Goal: Information Seeking & Learning: Learn about a topic

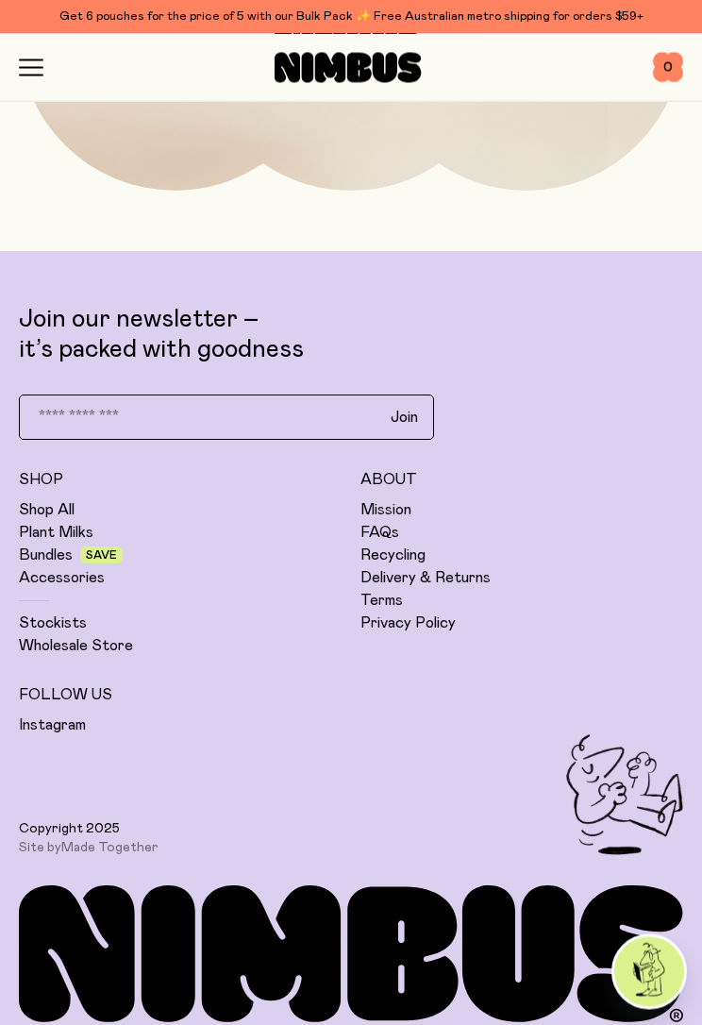
scroll to position [8980, 0]
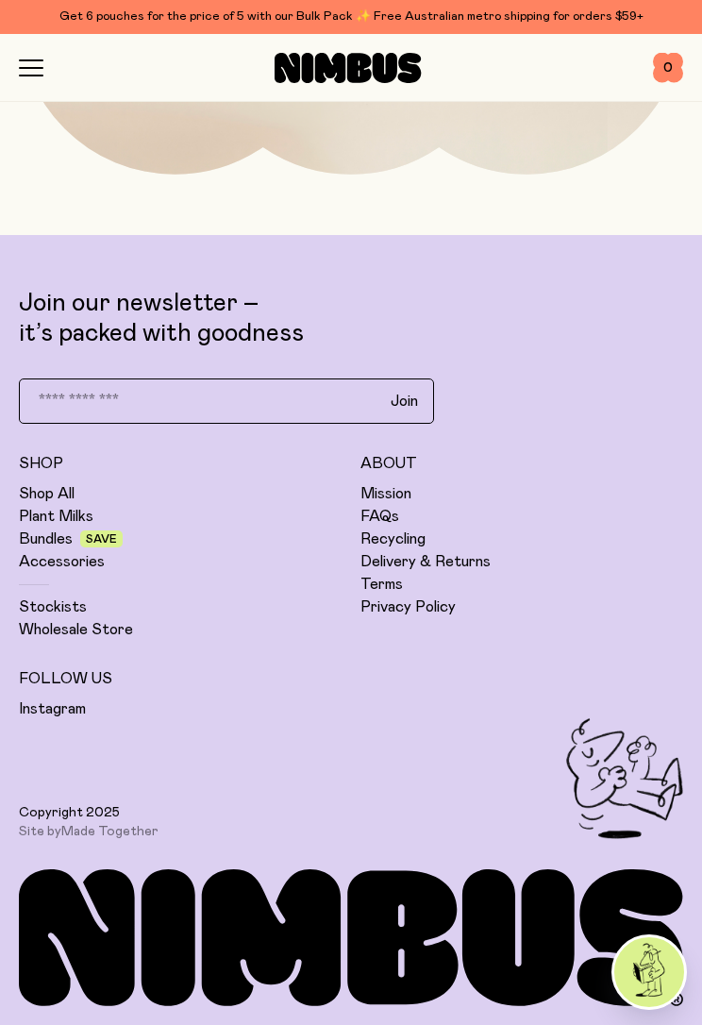
click at [396, 514] on link "FAQs" at bounding box center [380, 516] width 39 height 19
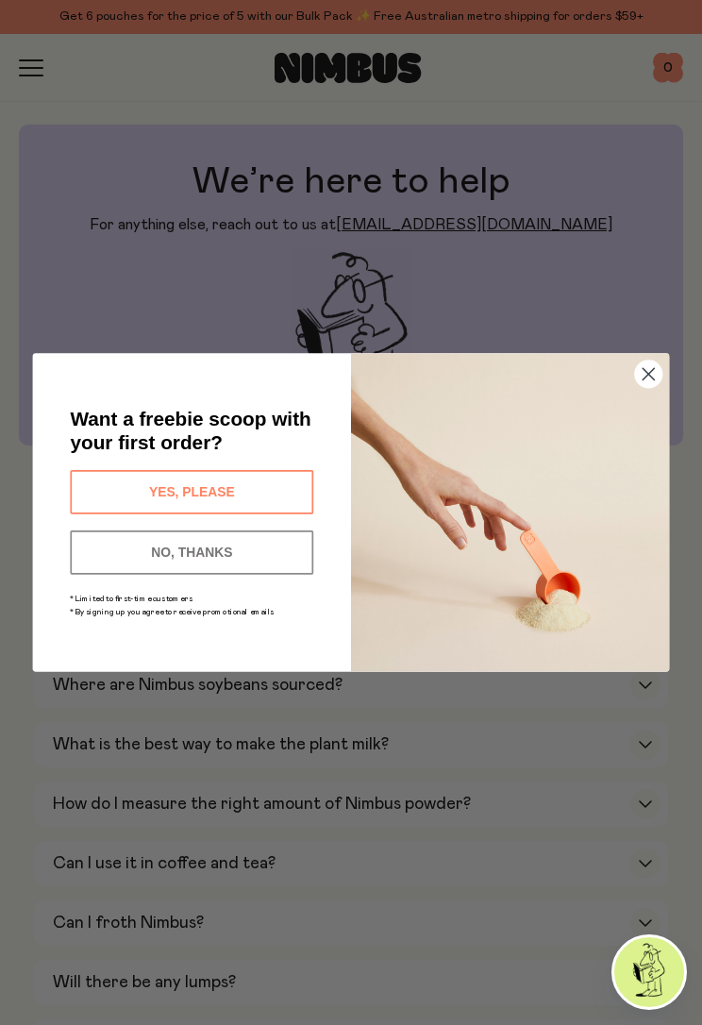
click at [654, 384] on circle "Close dialog" at bounding box center [648, 374] width 27 height 27
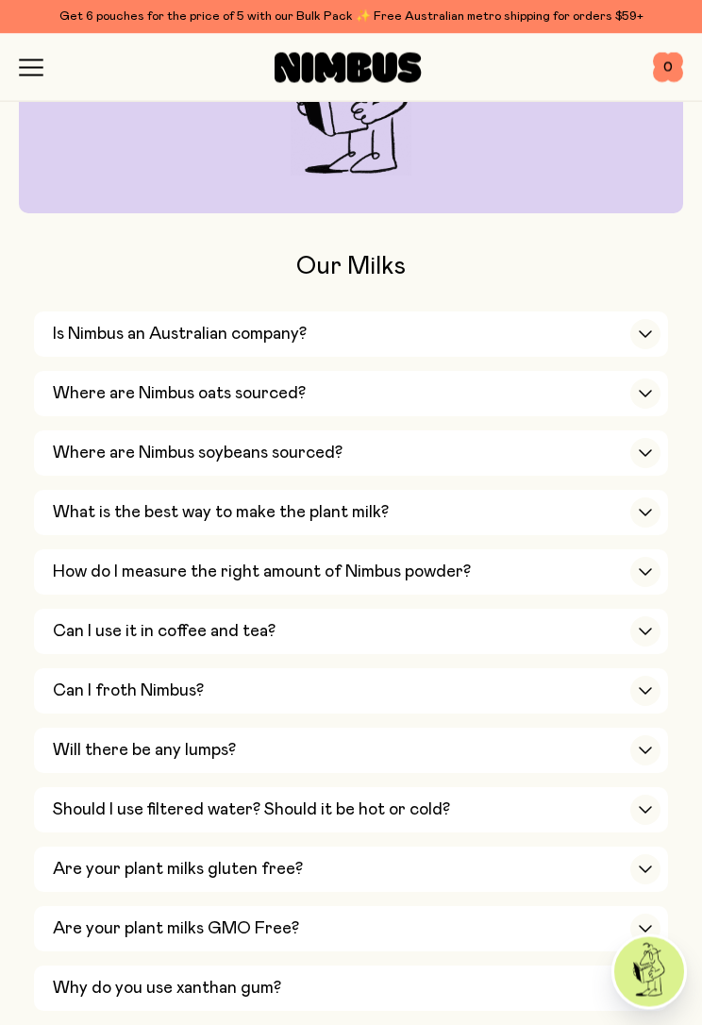
scroll to position [232, 0]
click at [650, 676] on div "button" at bounding box center [646, 691] width 30 height 30
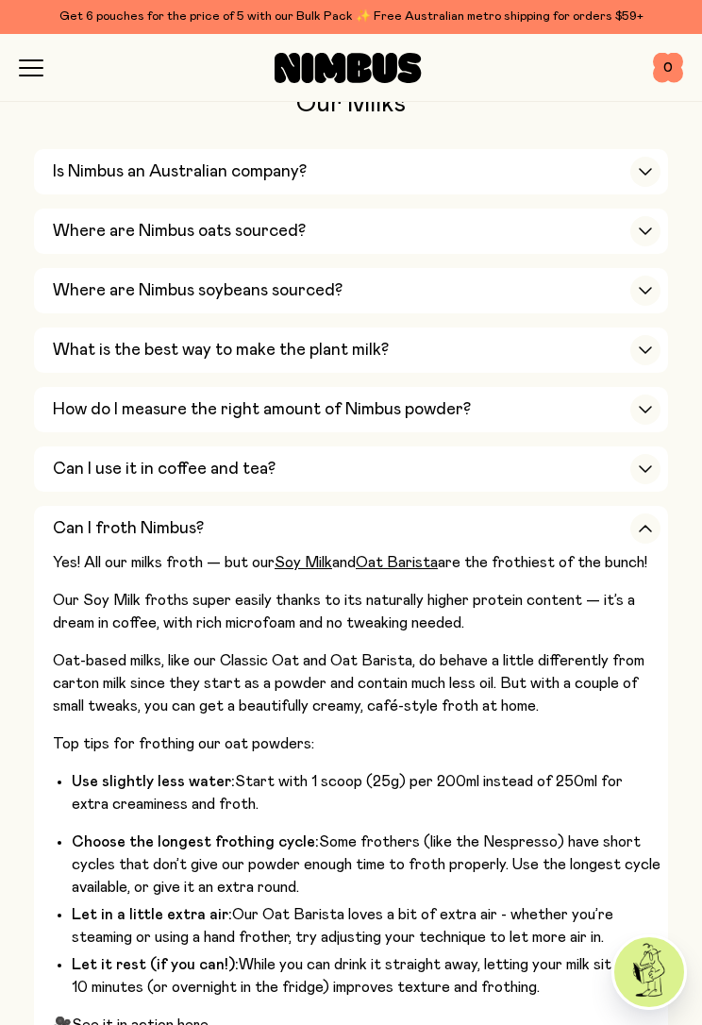
scroll to position [404, 0]
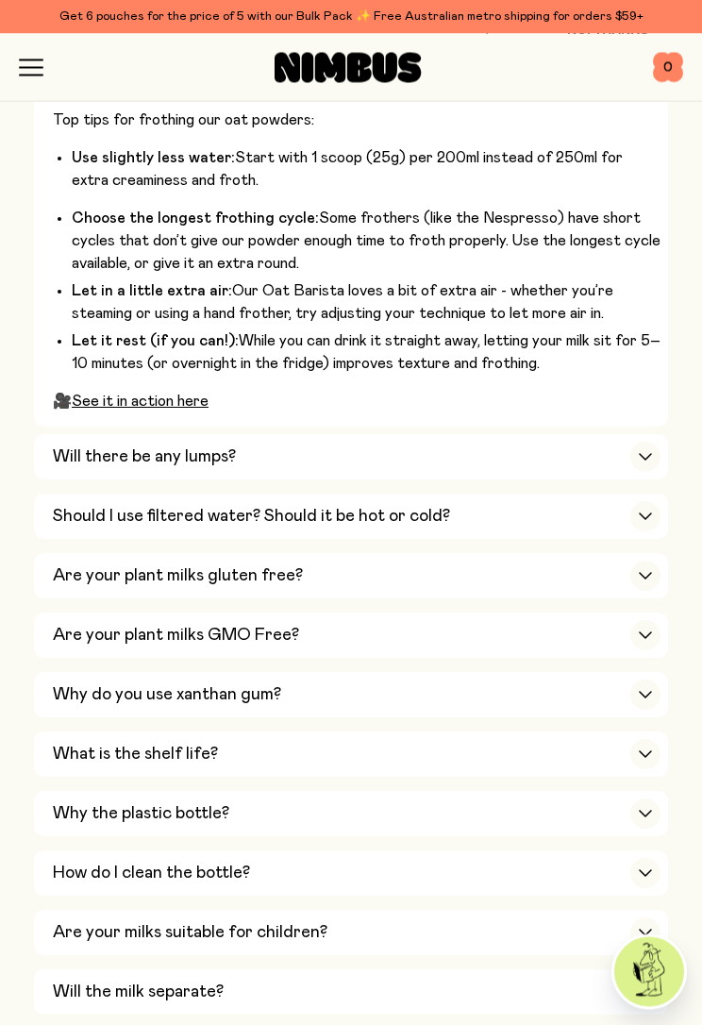
click at [649, 514] on icon "button" at bounding box center [645, 517] width 11 height 6
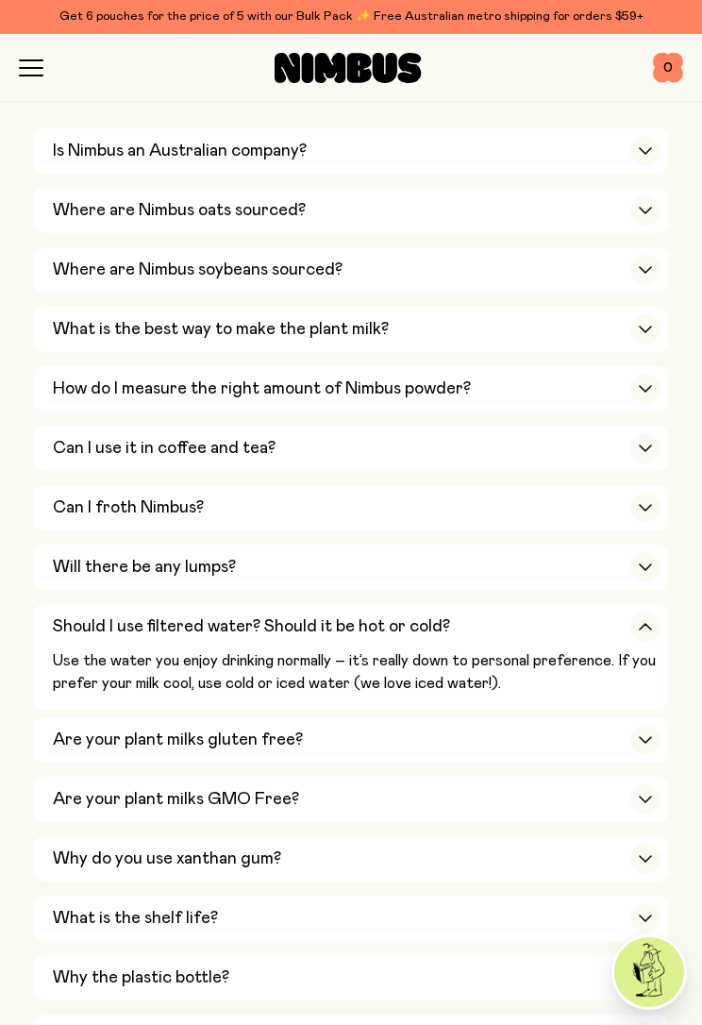
scroll to position [422, 0]
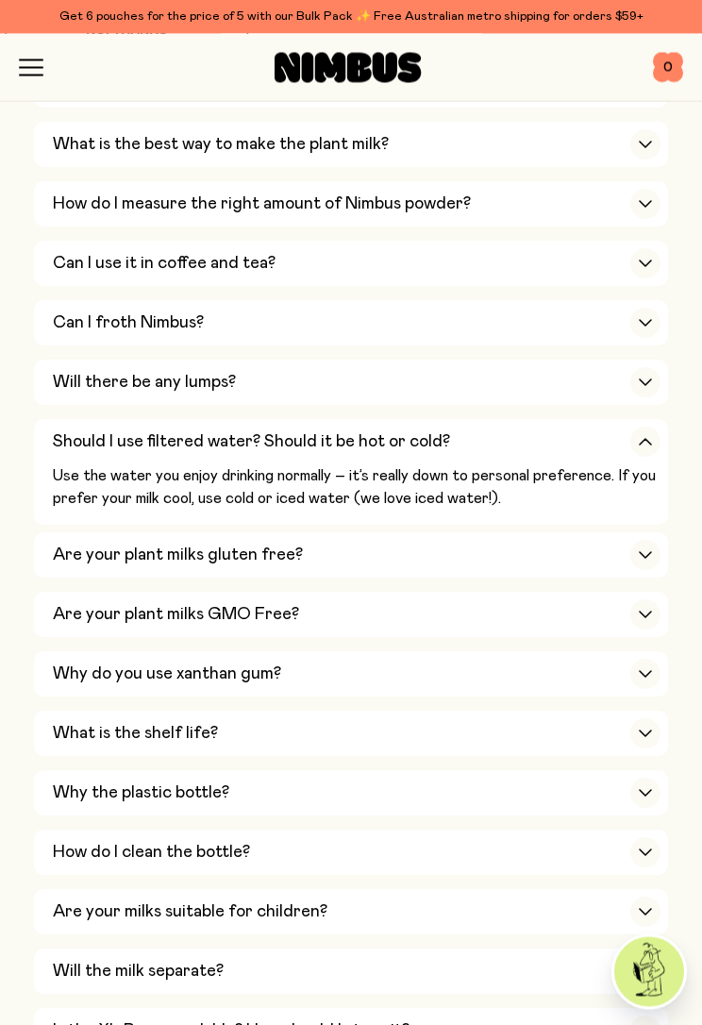
click at [646, 541] on div "button" at bounding box center [646, 556] width 30 height 30
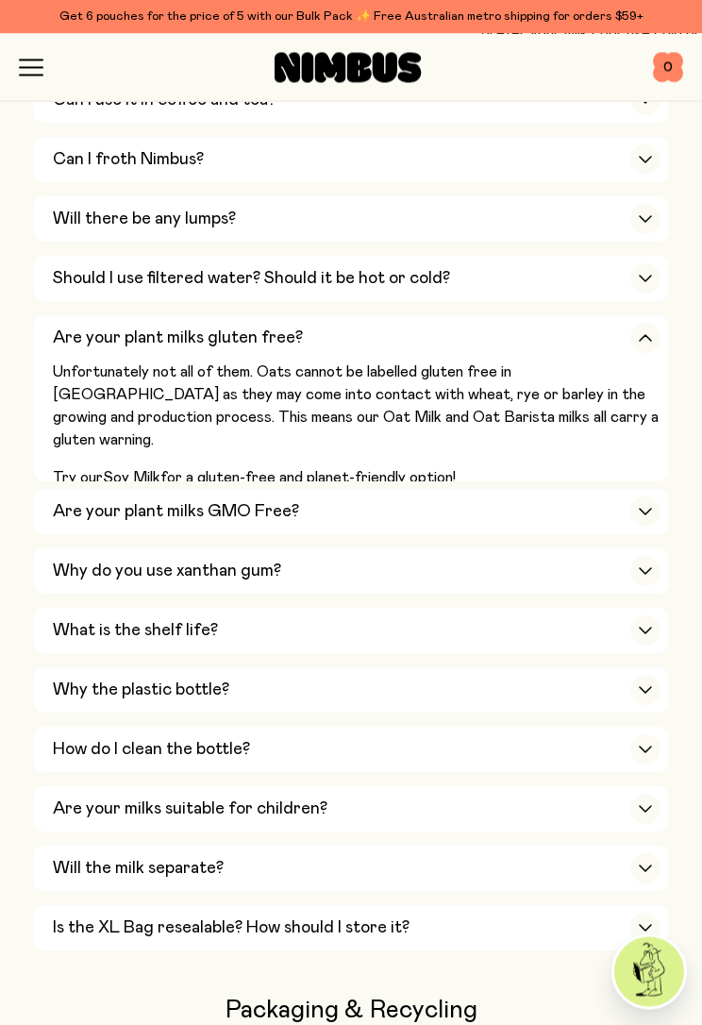
scroll to position [768, 0]
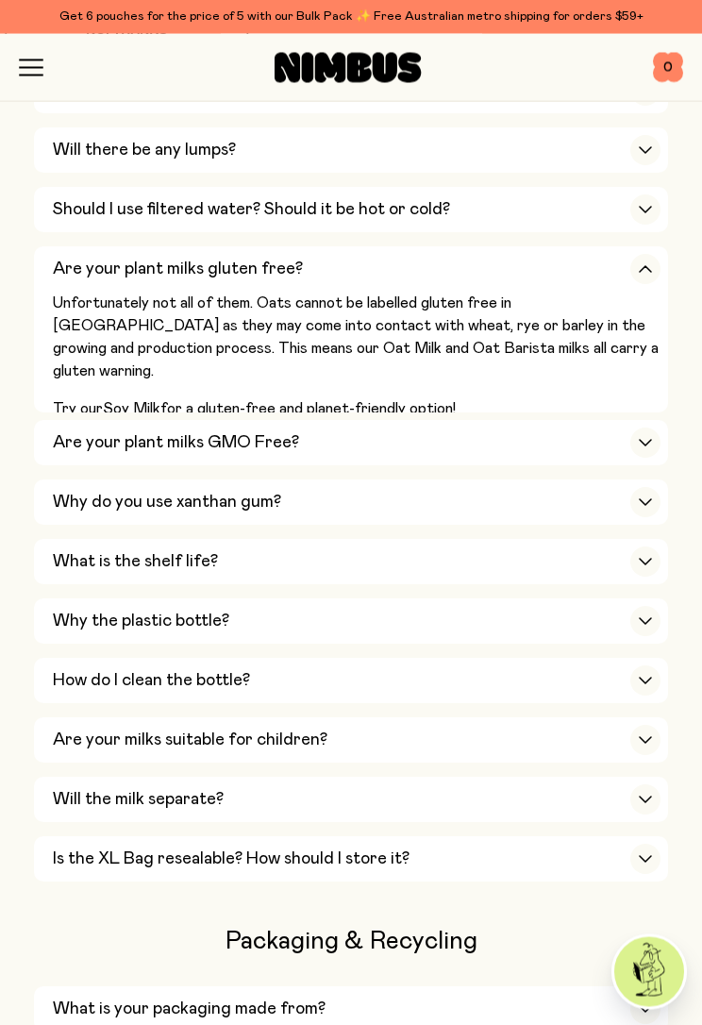
click at [646, 499] on icon "button" at bounding box center [645, 503] width 15 height 8
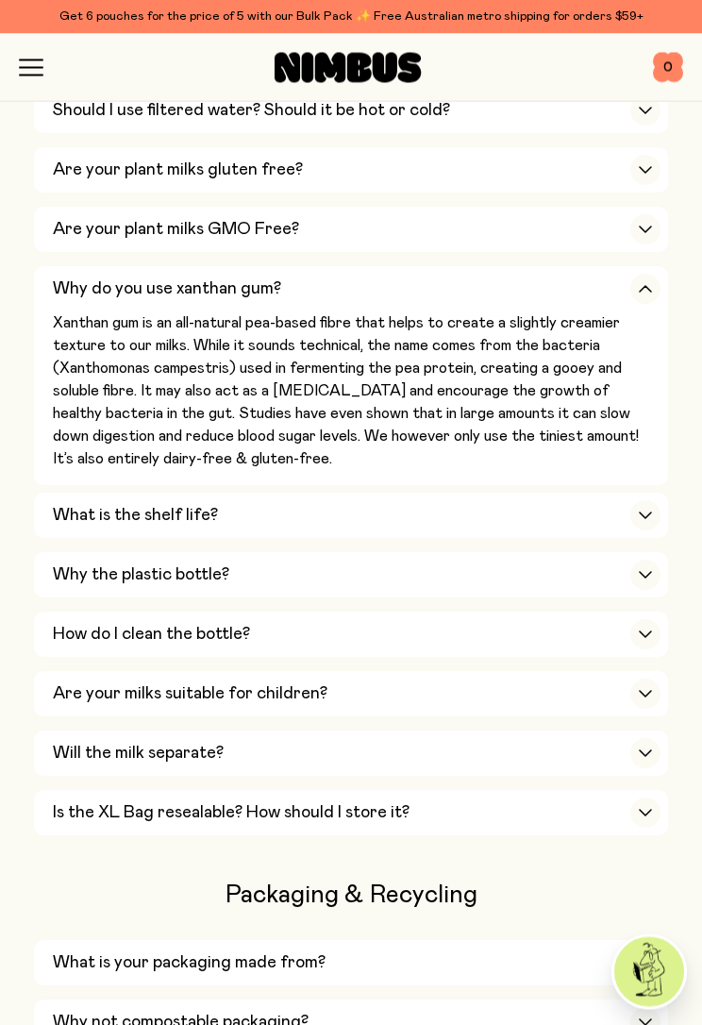
click at [651, 513] on icon "button" at bounding box center [645, 517] width 15 height 8
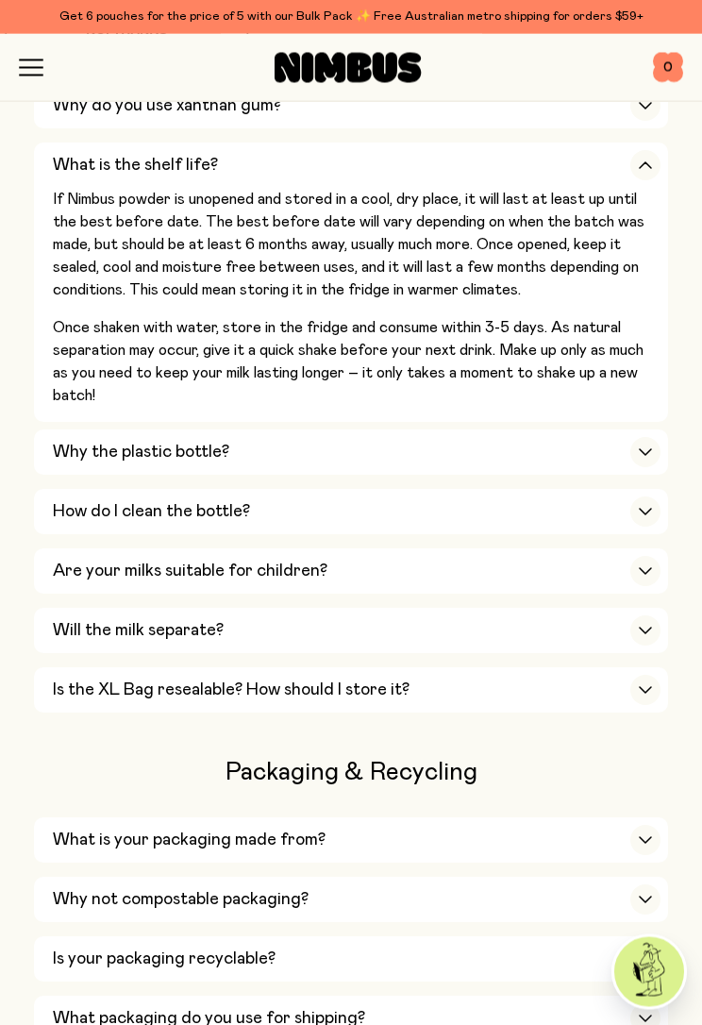
scroll to position [1116, 0]
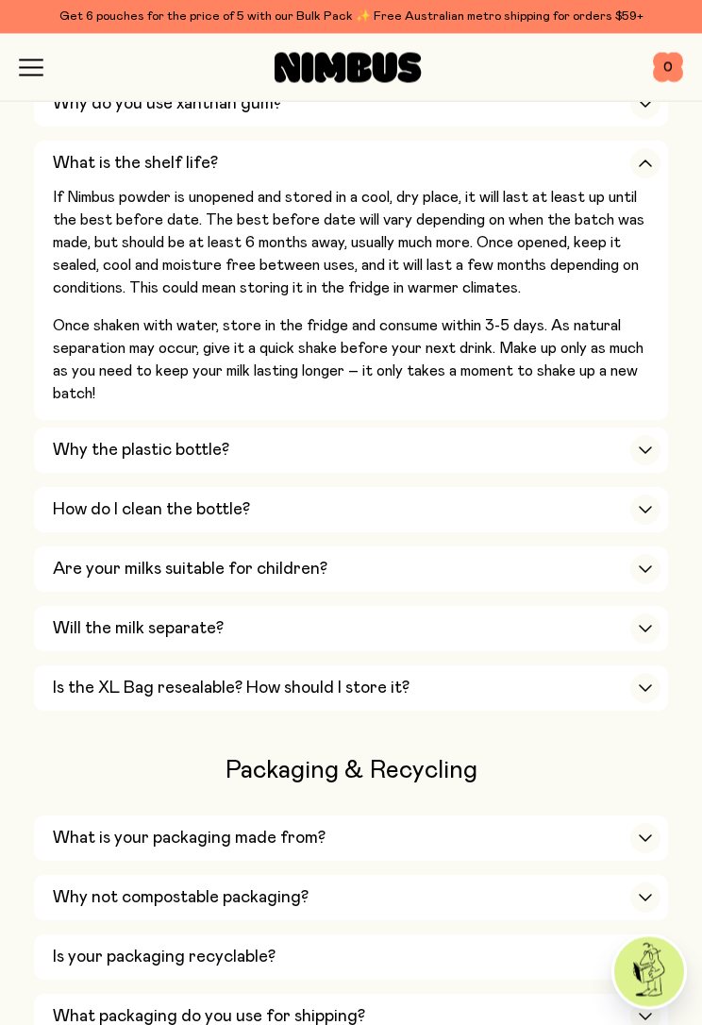
click at [650, 496] on div "button" at bounding box center [646, 511] width 30 height 30
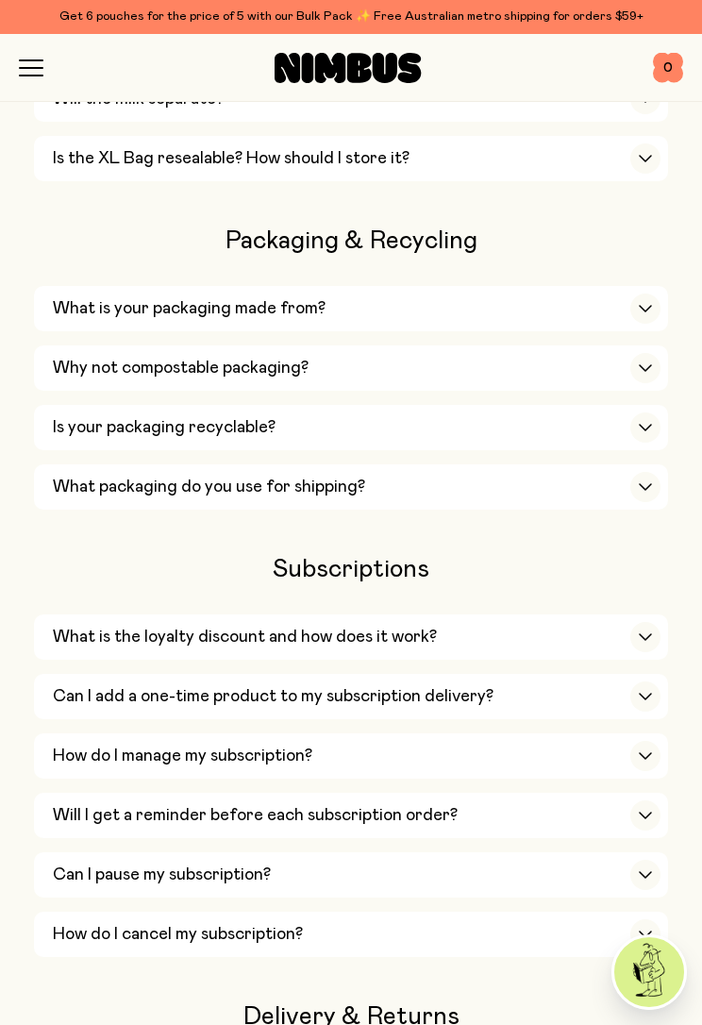
scroll to position [1745, 0]
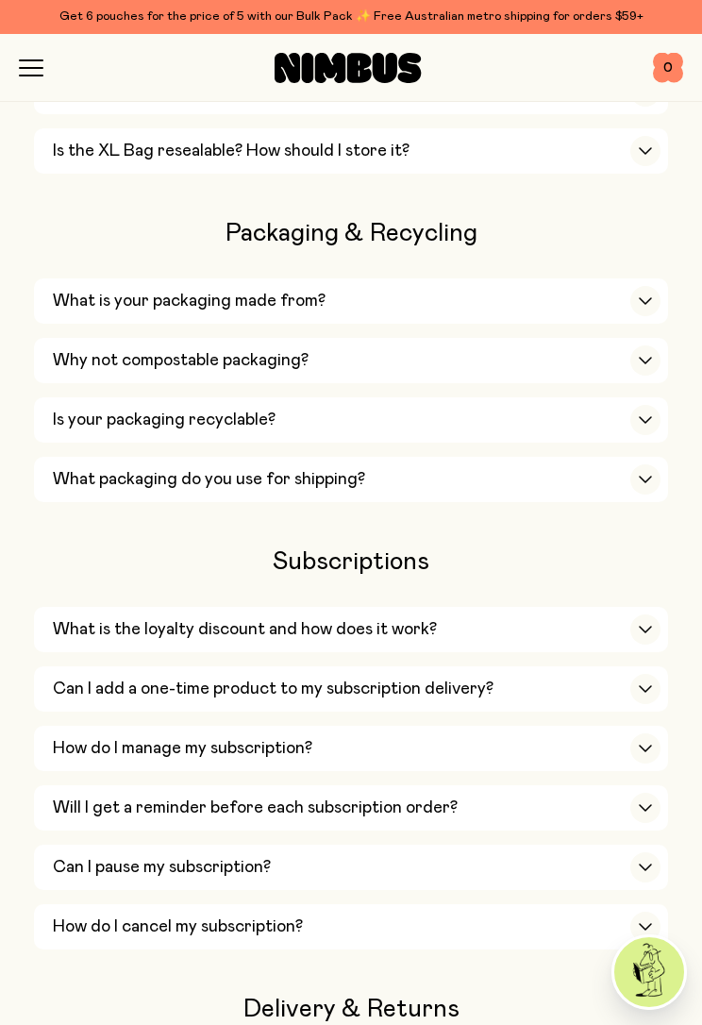
click at [645, 615] on div "button" at bounding box center [646, 630] width 30 height 30
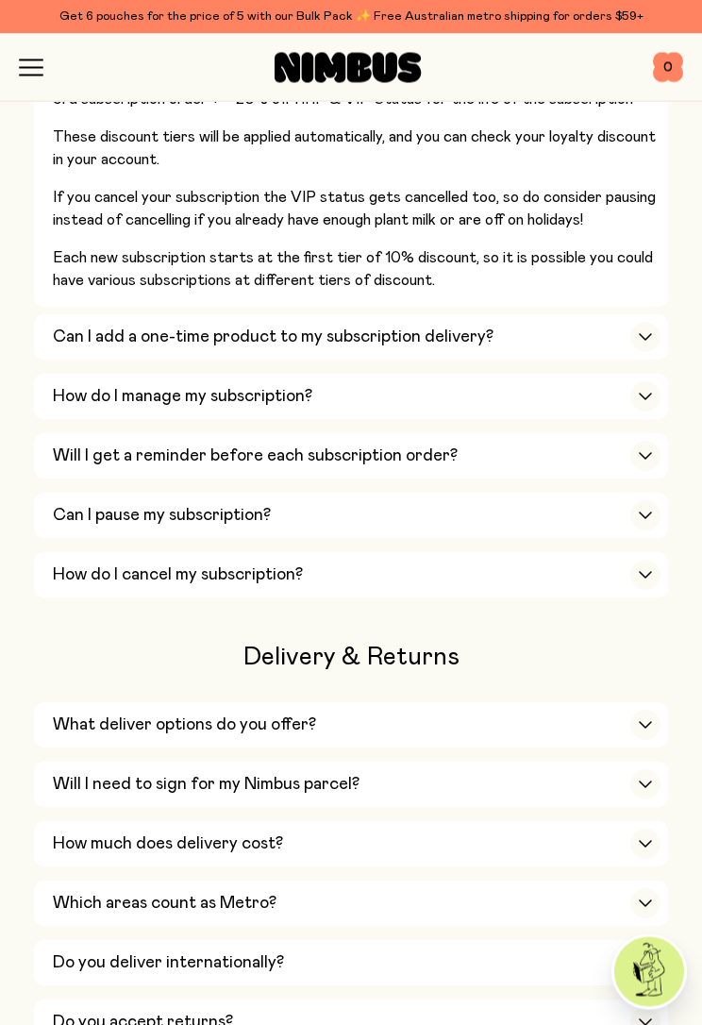
scroll to position [2445, 0]
click at [637, 322] on div "button" at bounding box center [646, 337] width 30 height 30
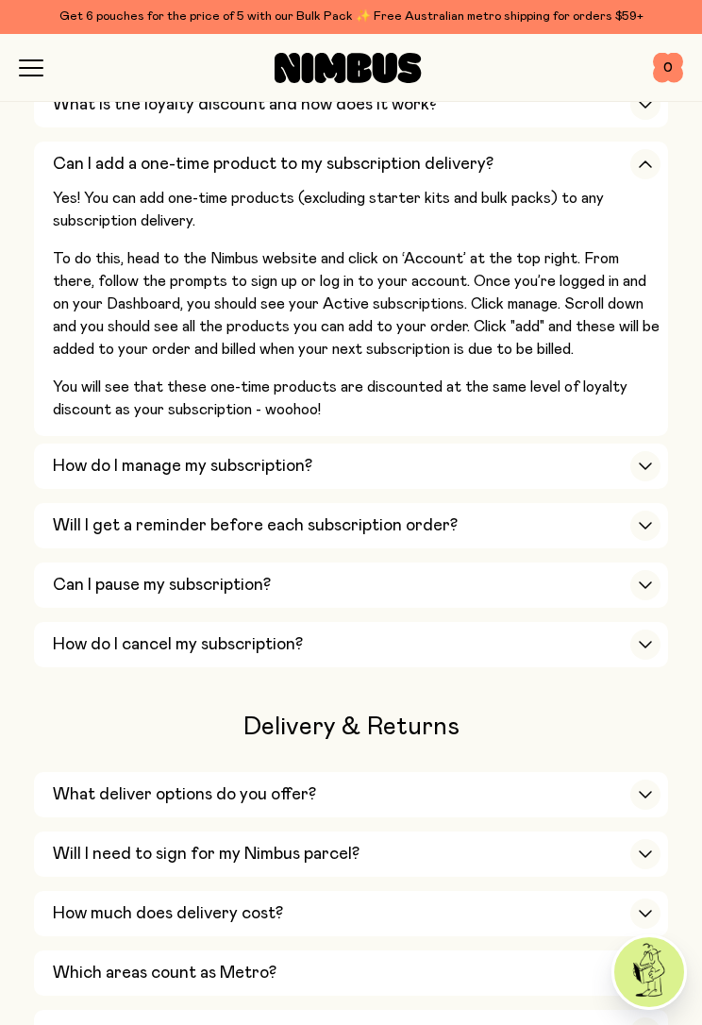
scroll to position [2270, 0]
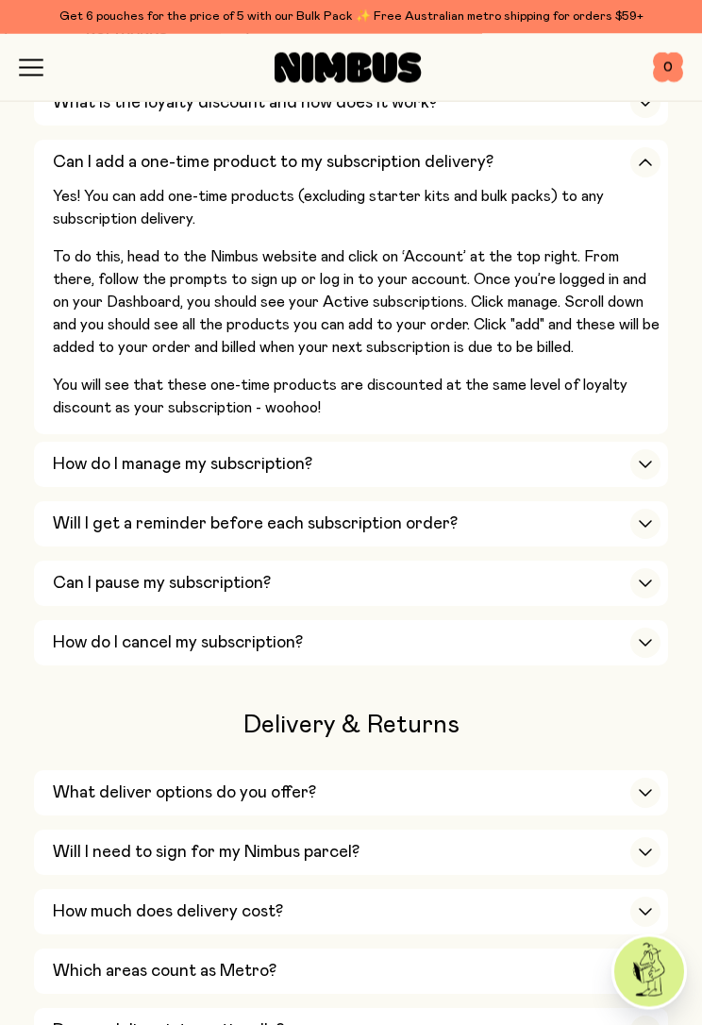
click at [644, 462] on icon "button" at bounding box center [645, 466] width 15 height 8
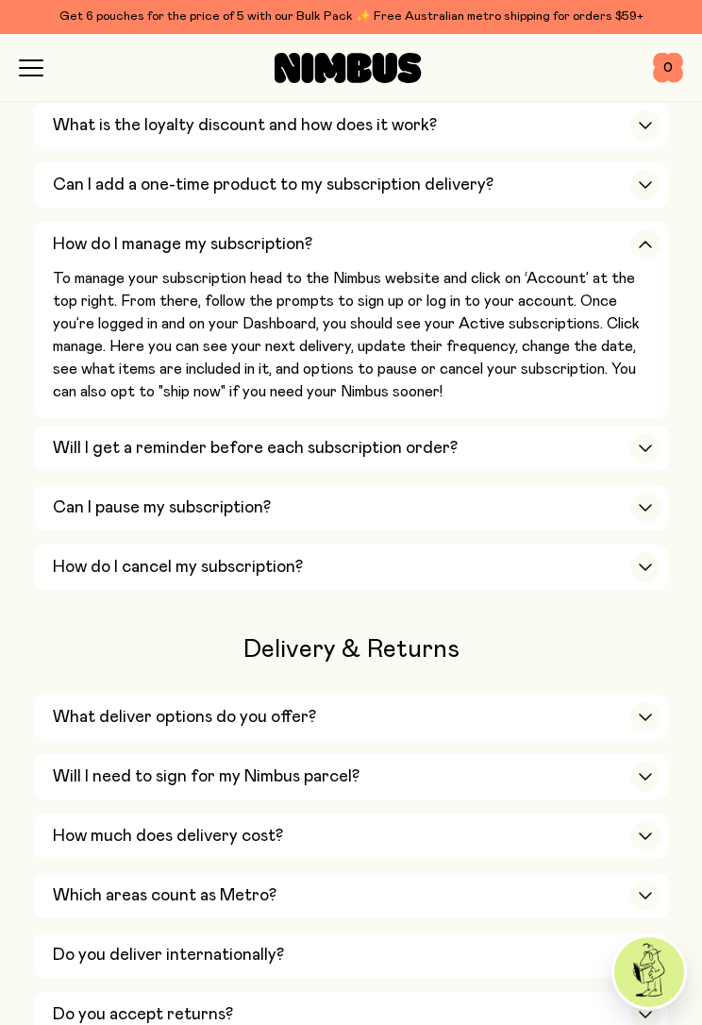
scroll to position [2269, 0]
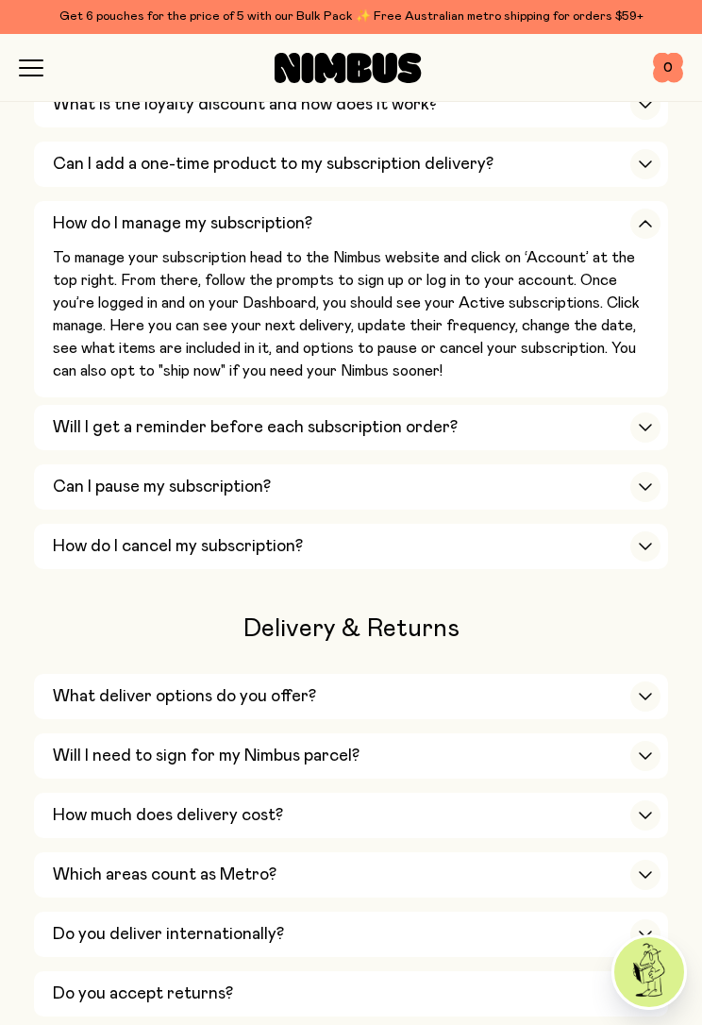
click at [640, 413] on div "button" at bounding box center [646, 428] width 30 height 30
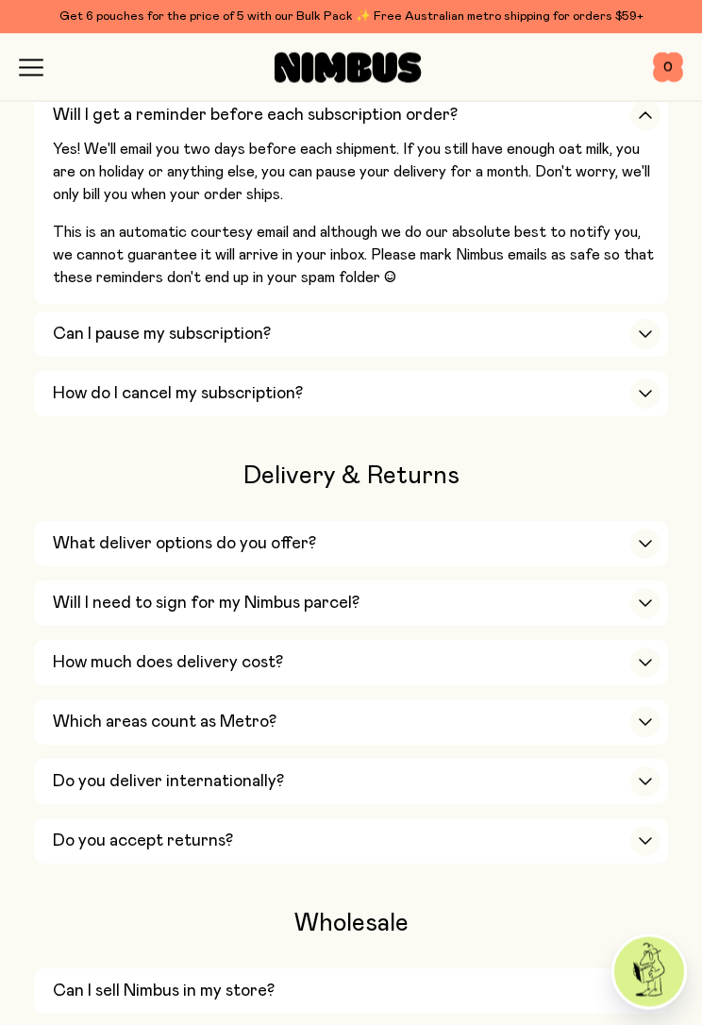
scroll to position [2437, 0]
click at [647, 529] on div "button" at bounding box center [646, 544] width 30 height 30
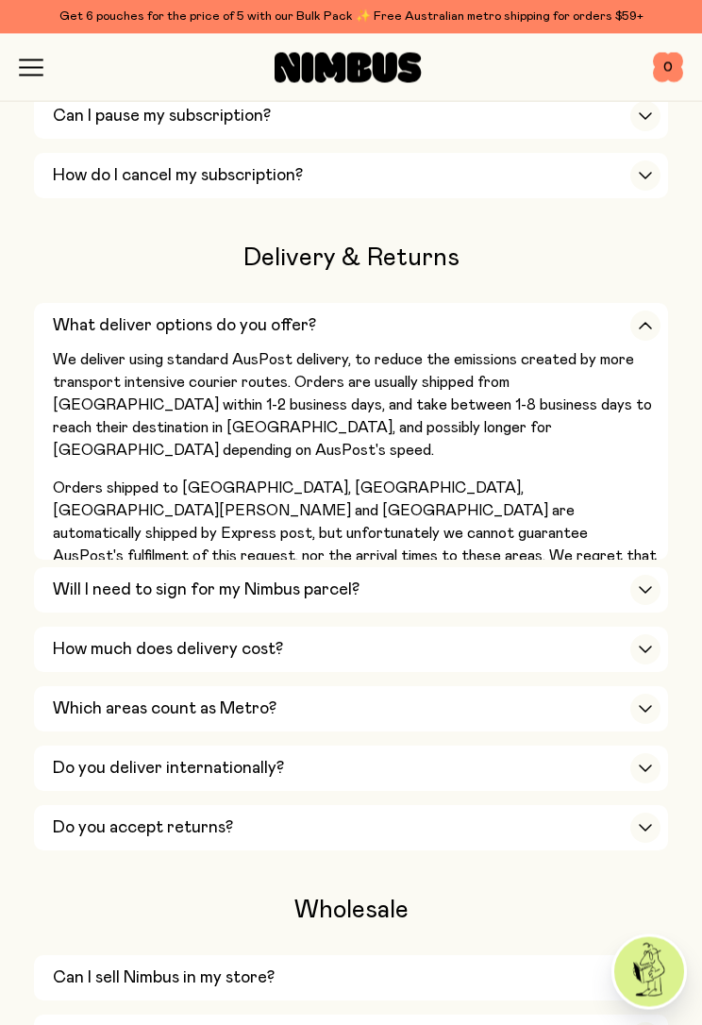
scroll to position [2657, 0]
click at [637, 633] on div "button" at bounding box center [646, 648] width 30 height 30
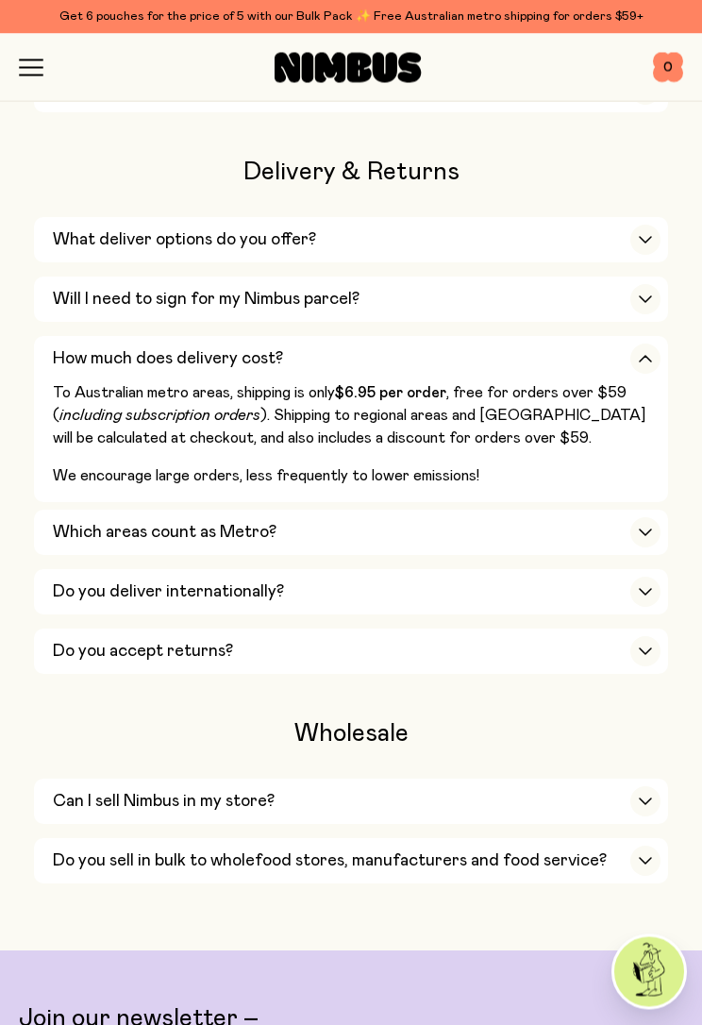
scroll to position [2741, 0]
click at [644, 517] on div "button" at bounding box center [646, 532] width 30 height 30
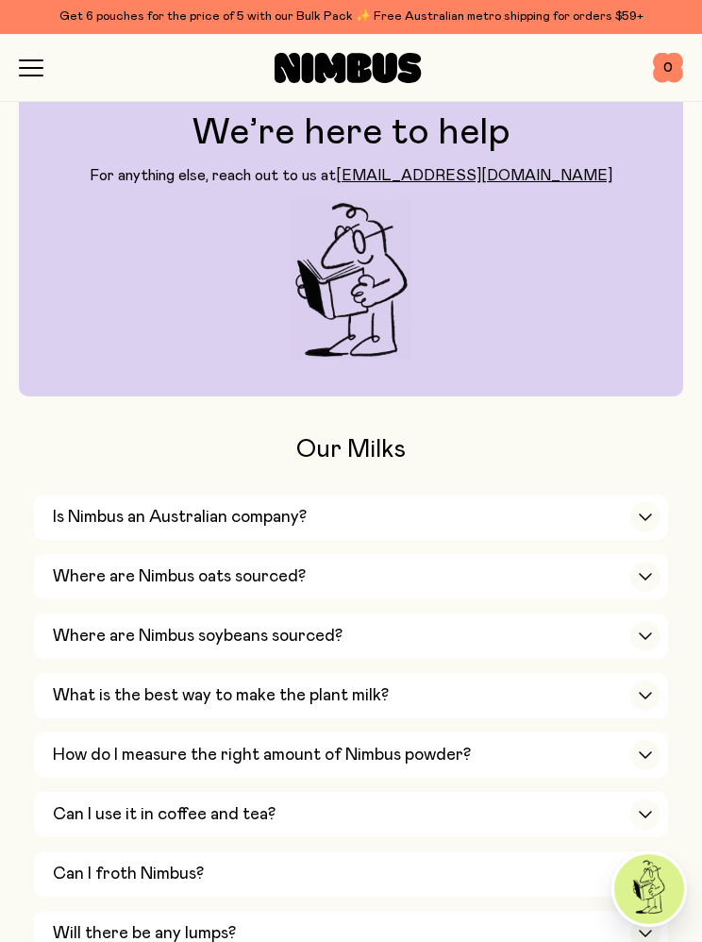
scroll to position [0, 0]
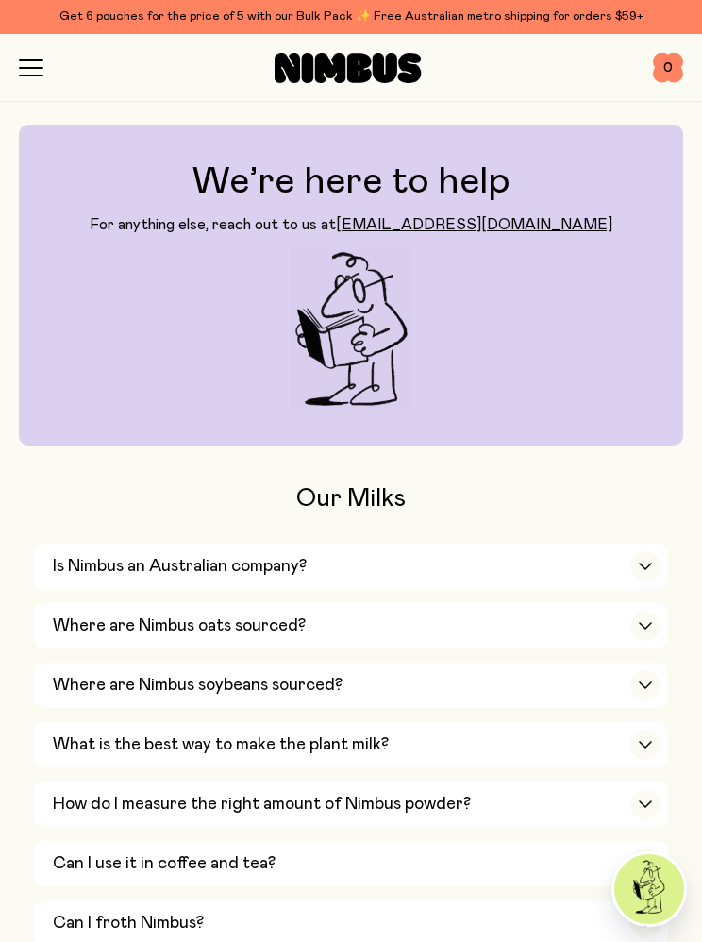
click at [37, 70] on icon "button" at bounding box center [31, 67] width 25 height 17
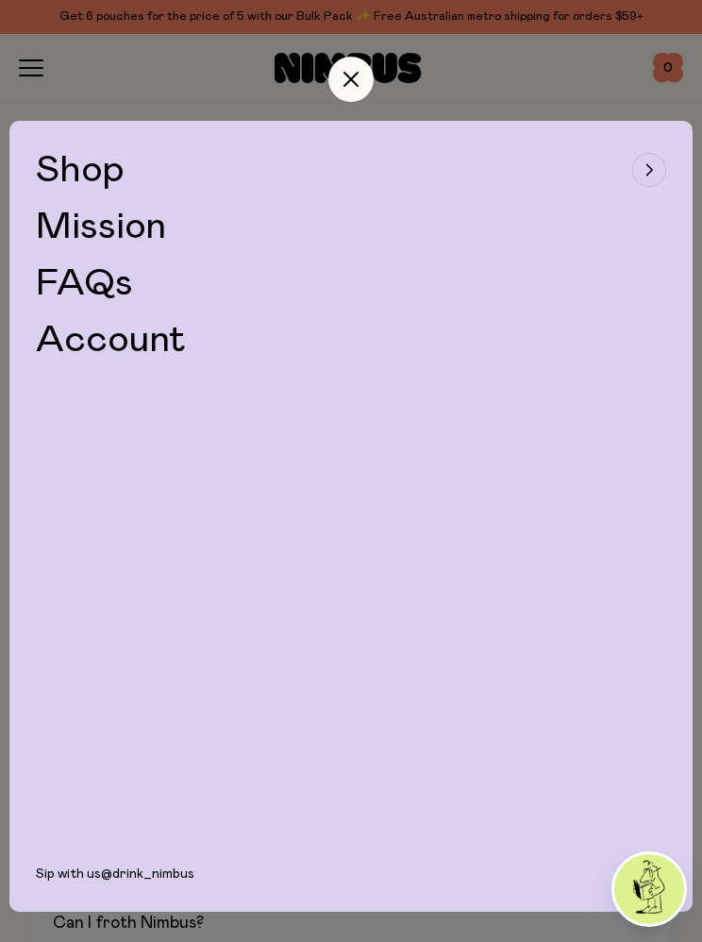
click at [137, 178] on button "Shop" at bounding box center [351, 170] width 631 height 38
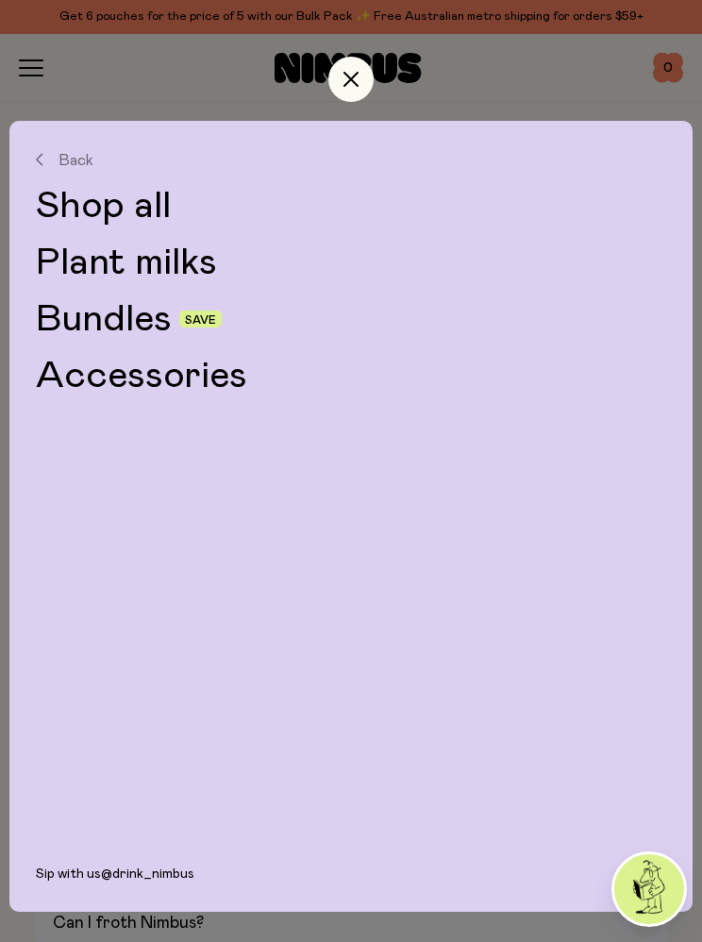
click at [202, 267] on link "Plant milks" at bounding box center [351, 263] width 631 height 38
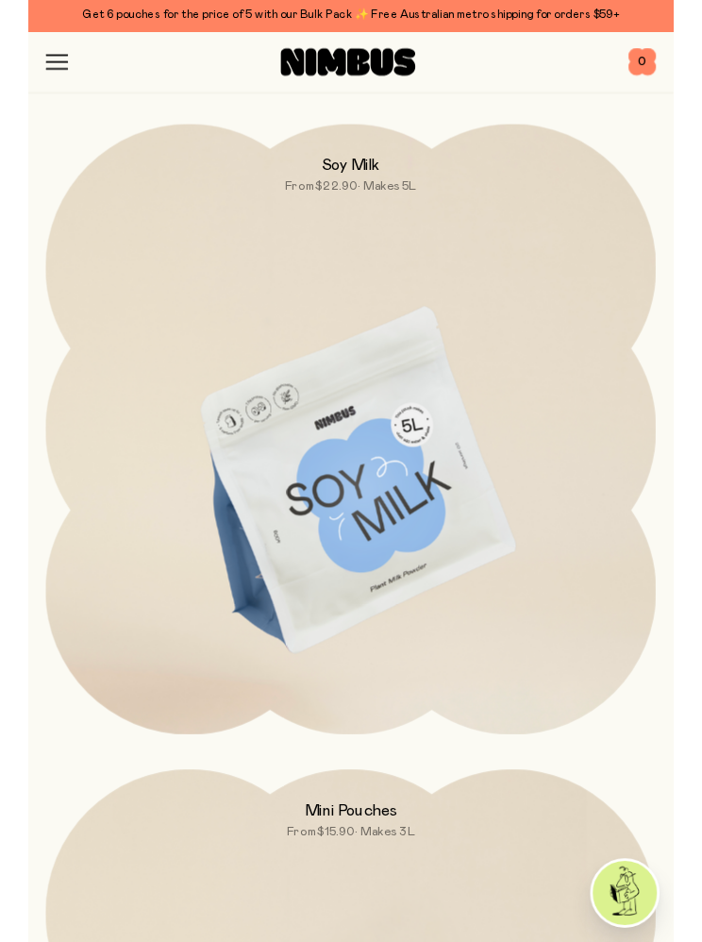
scroll to position [1525, 0]
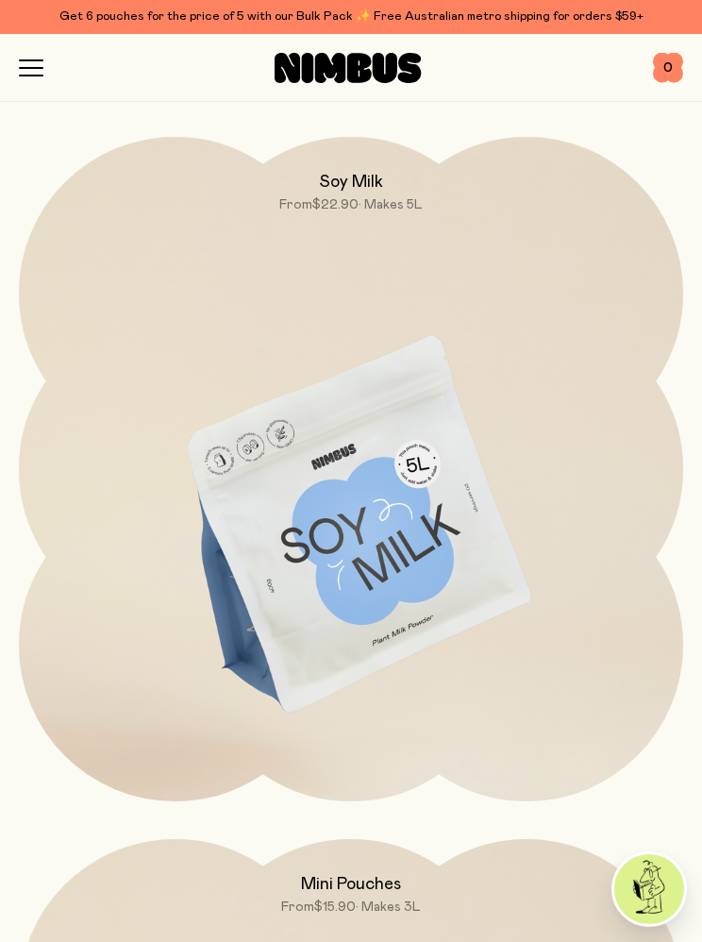
click at [475, 498] on img at bounding box center [351, 527] width 665 height 781
click at [465, 520] on img at bounding box center [351, 527] width 665 height 781
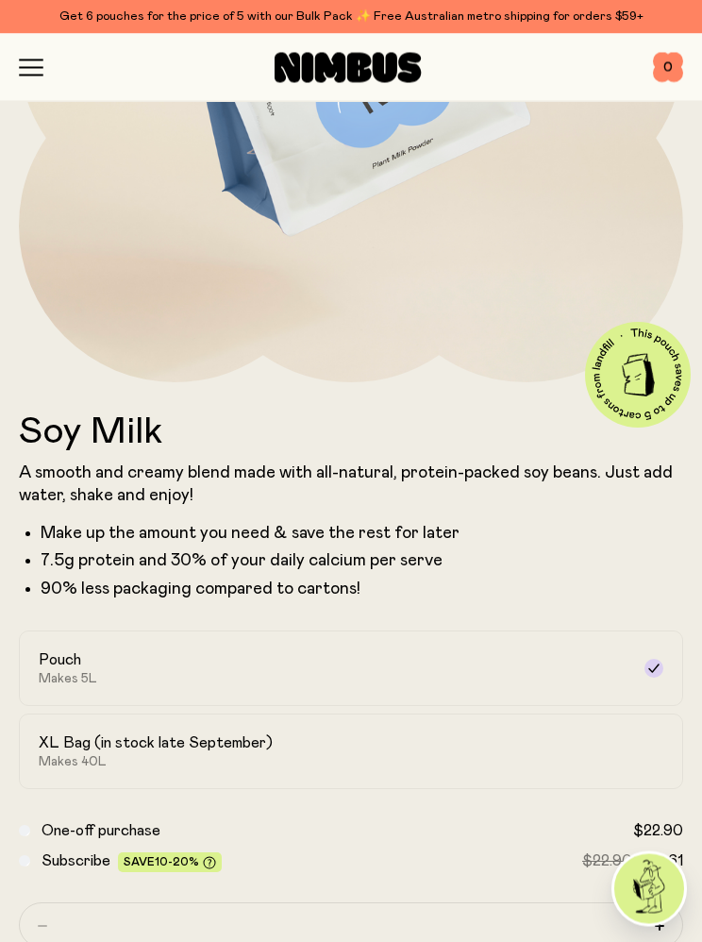
scroll to position [383, 0]
